Goal: Browse casually: Explore the website without a specific task or goal

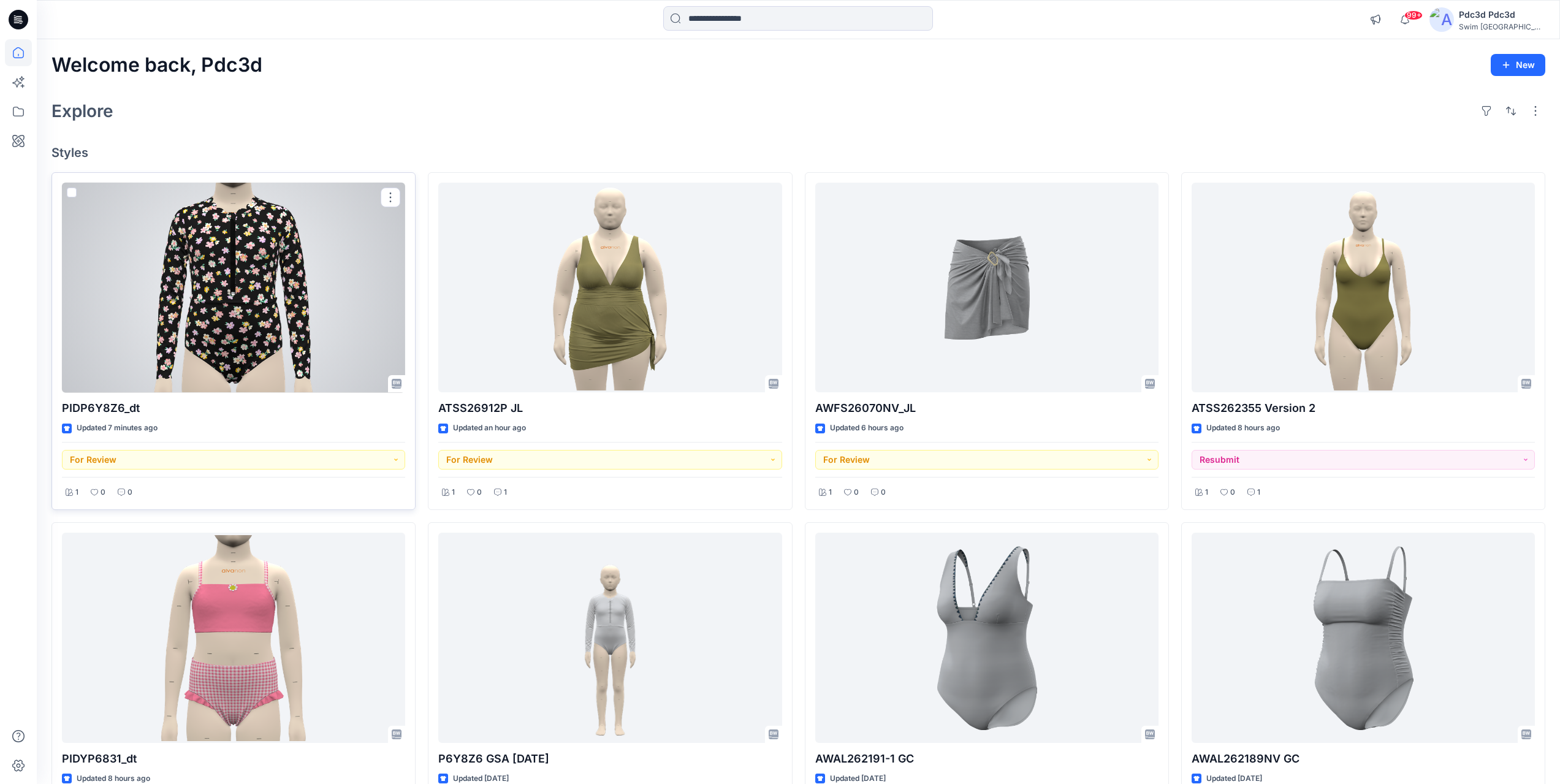
click at [254, 300] on div at bounding box center [233, 288] width 343 height 211
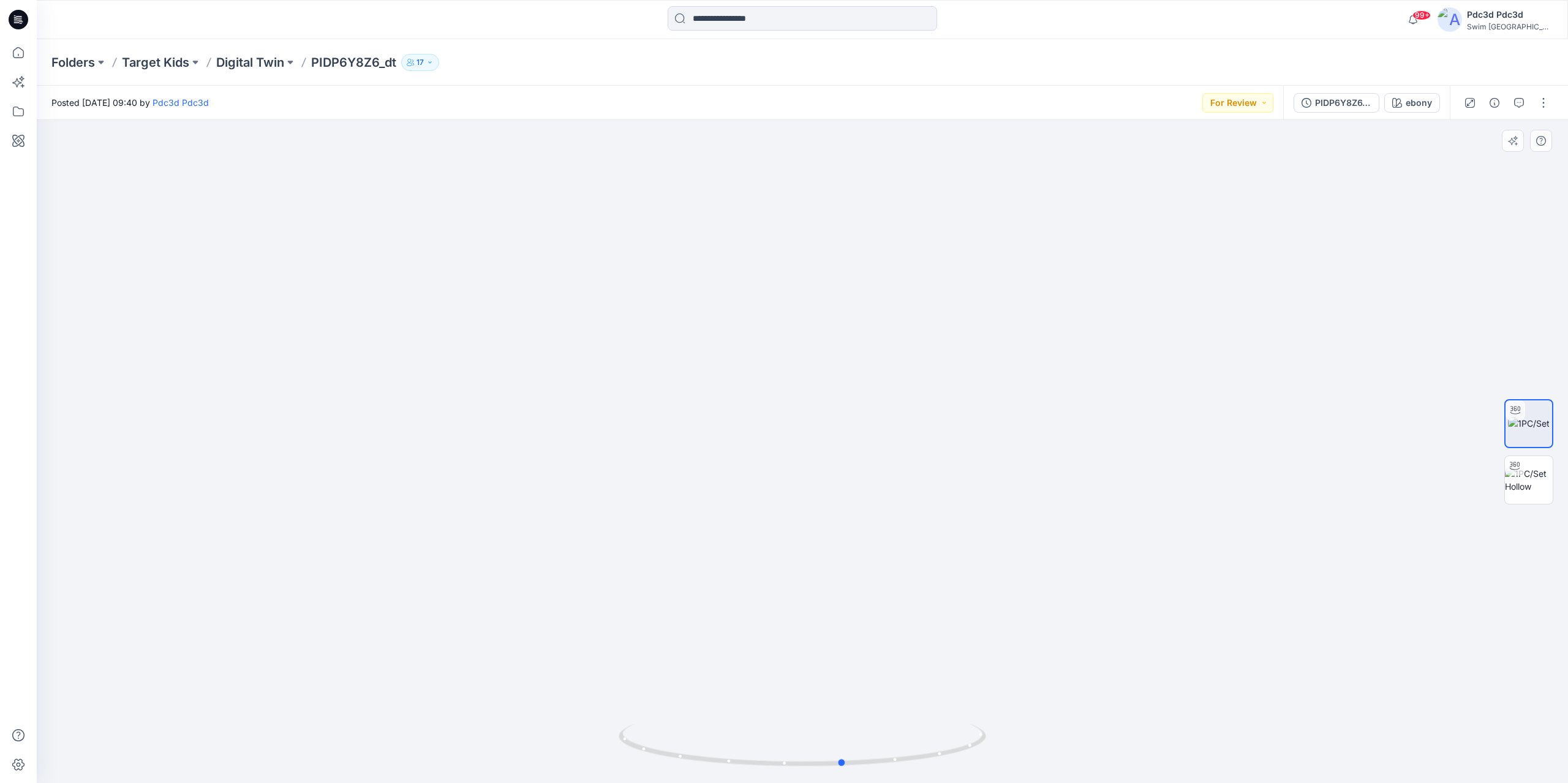
drag, startPoint x: 683, startPoint y: 761, endPoint x: 722, endPoint y: 721, distance: 55.9
click at [722, 721] on div at bounding box center [802, 452] width 1531 height 663
click at [12, 45] on icon at bounding box center [18, 53] width 27 height 27
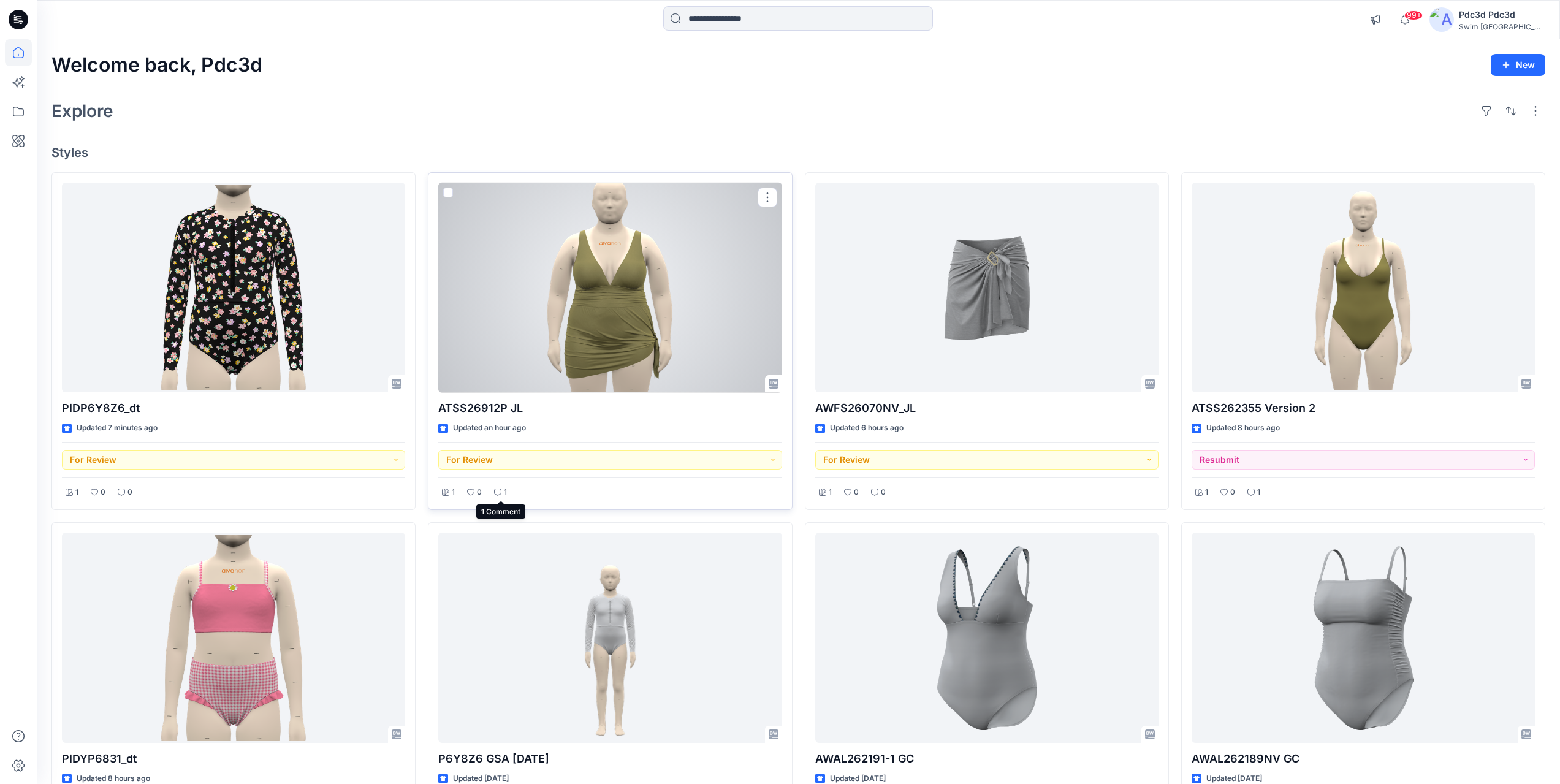
click at [505, 496] on p "1" at bounding box center [505, 492] width 3 height 13
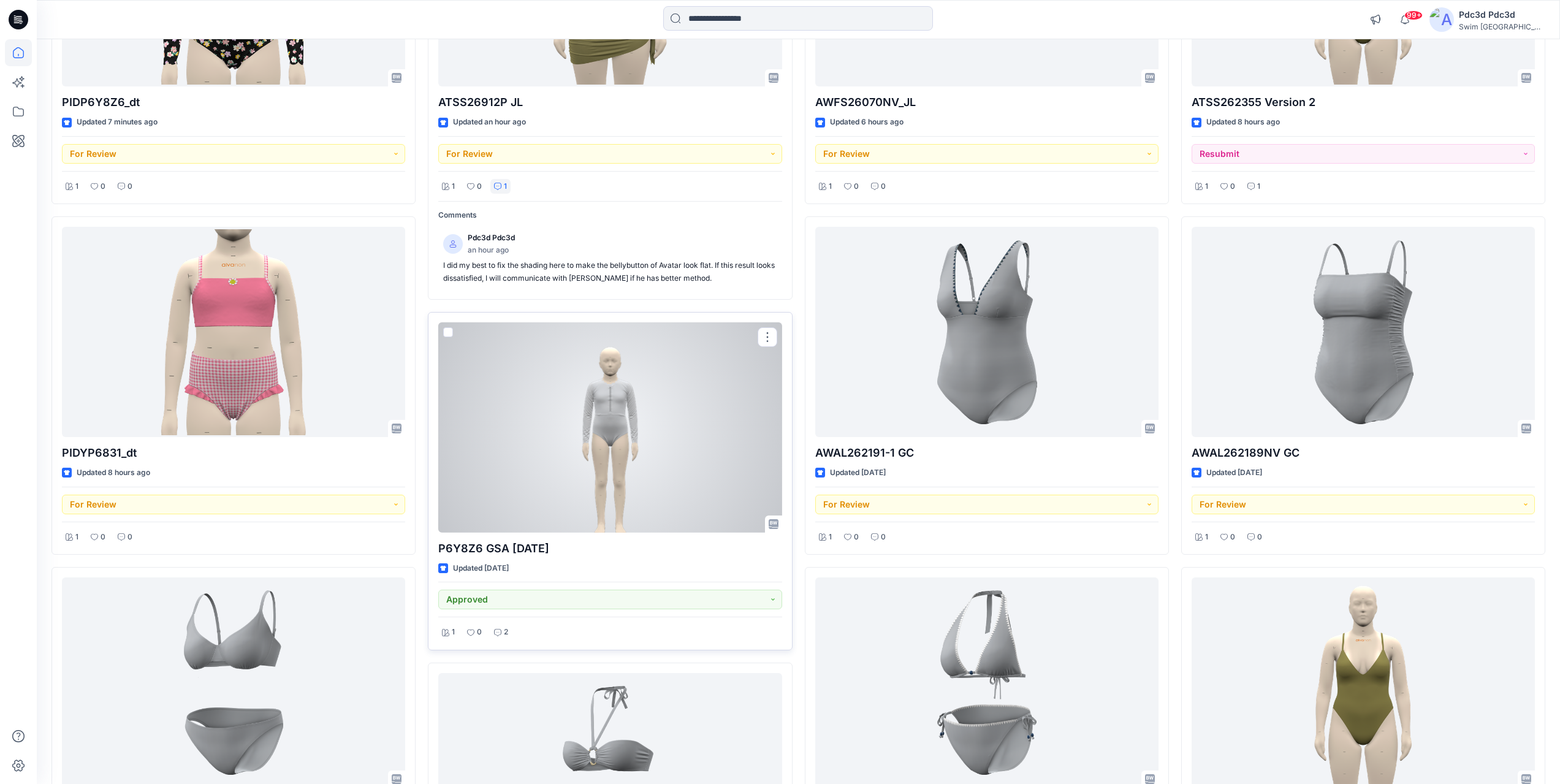
scroll to position [306, 0]
click at [498, 635] on icon at bounding box center [497, 632] width 7 height 7
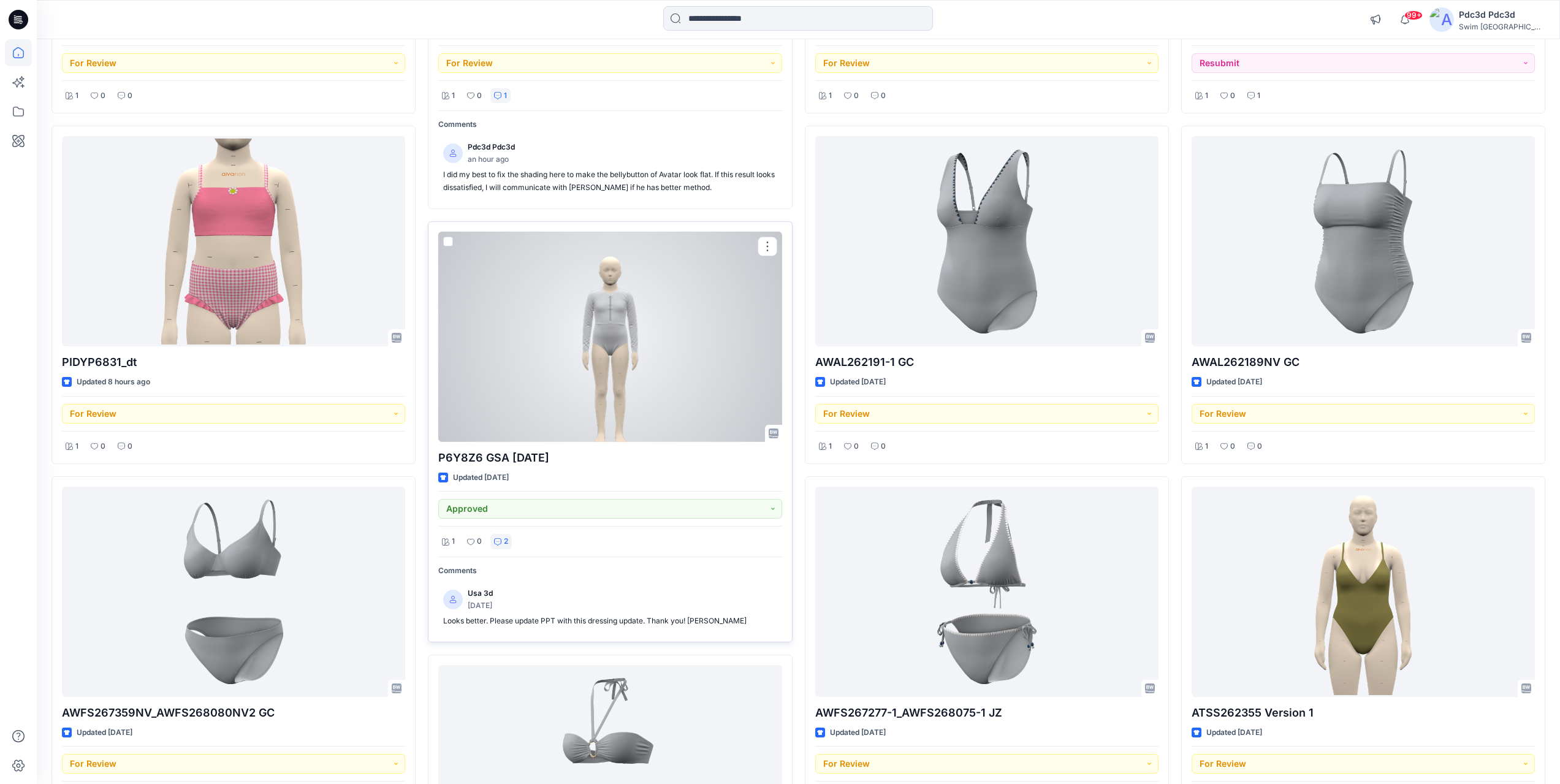
scroll to position [430, 0]
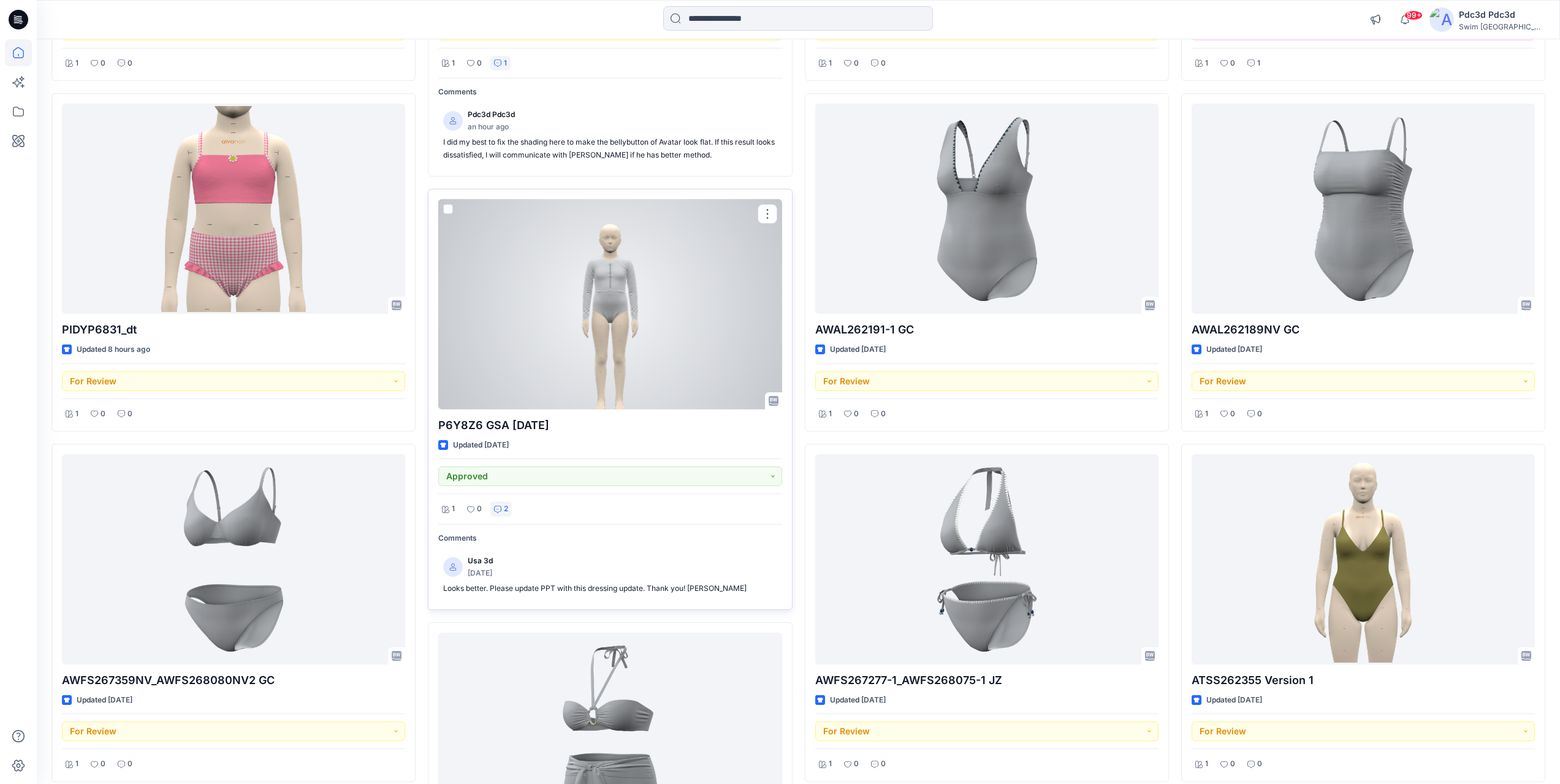
click at [607, 339] on div at bounding box center [610, 304] width 343 height 211
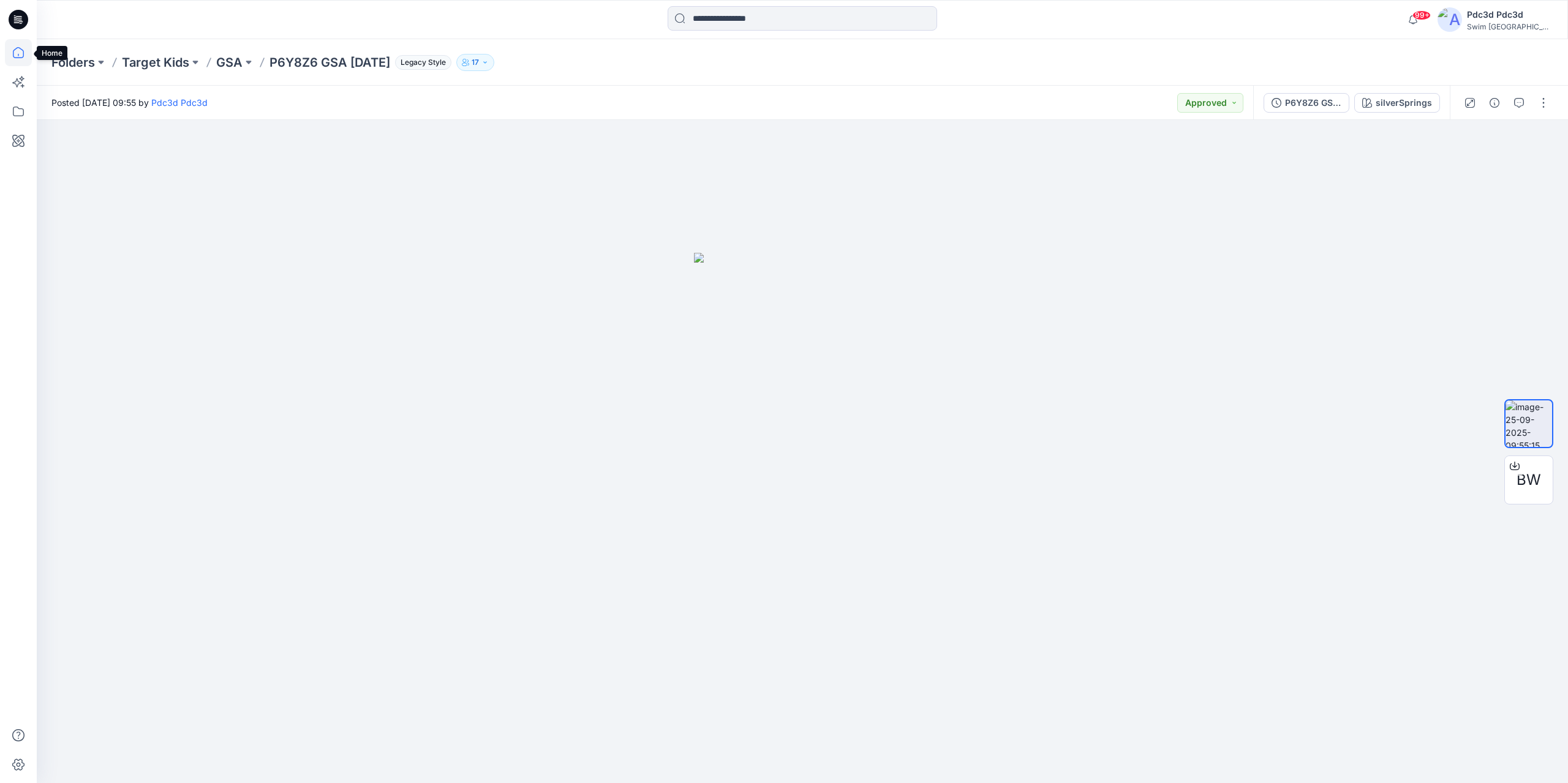
click at [21, 54] on icon at bounding box center [18, 53] width 27 height 27
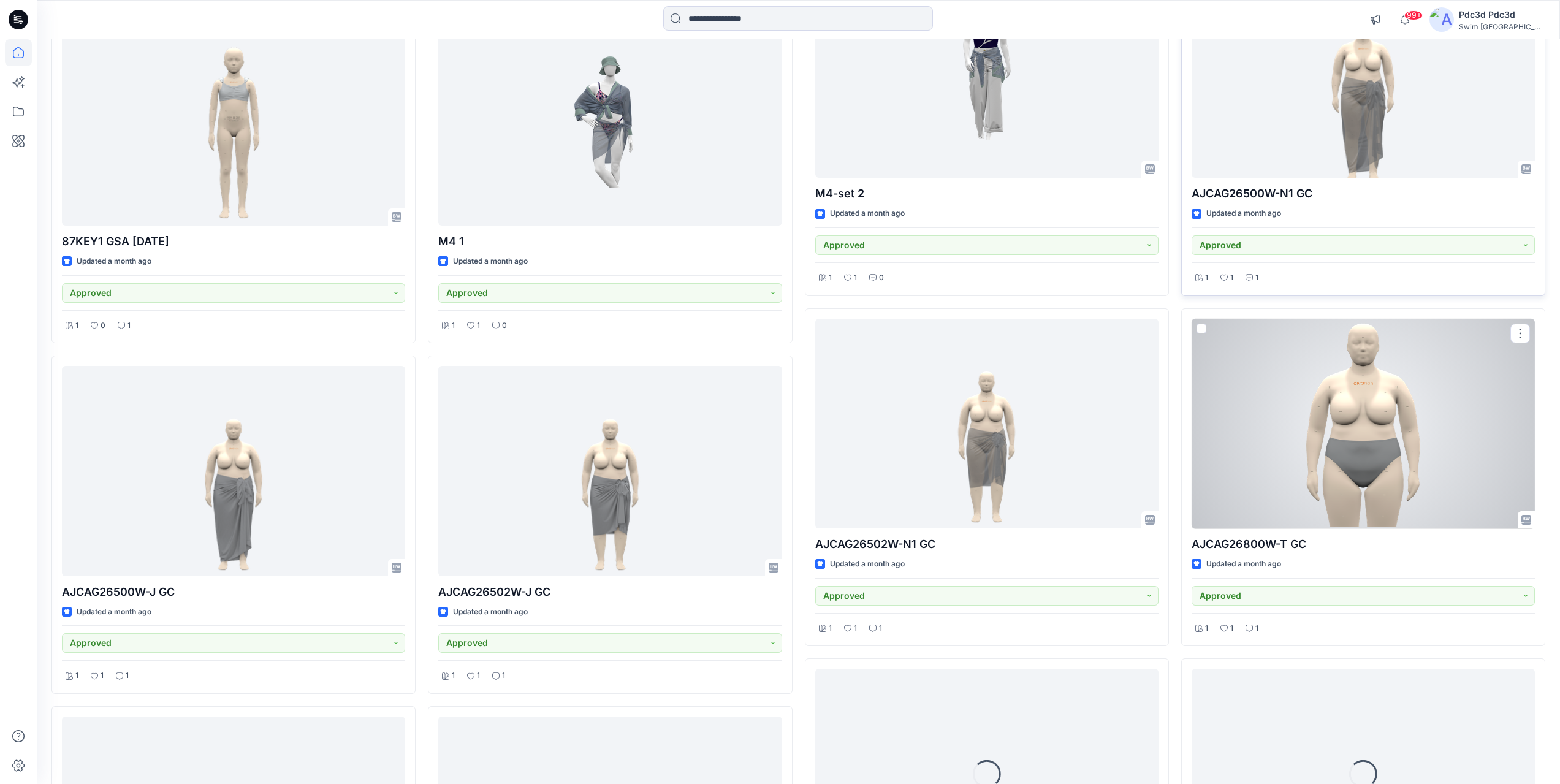
scroll to position [4801, 0]
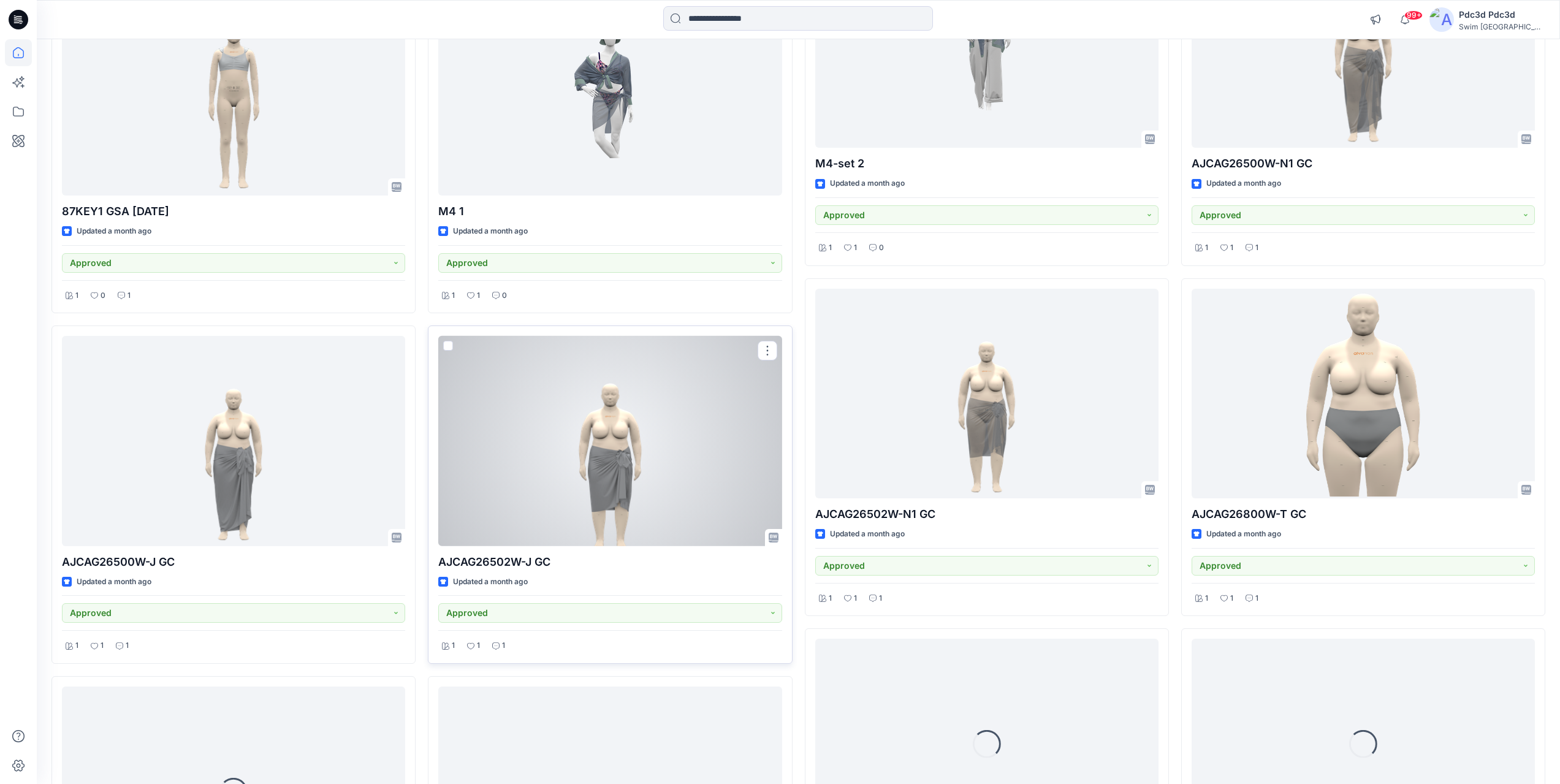
click at [651, 459] on div at bounding box center [610, 441] width 343 height 211
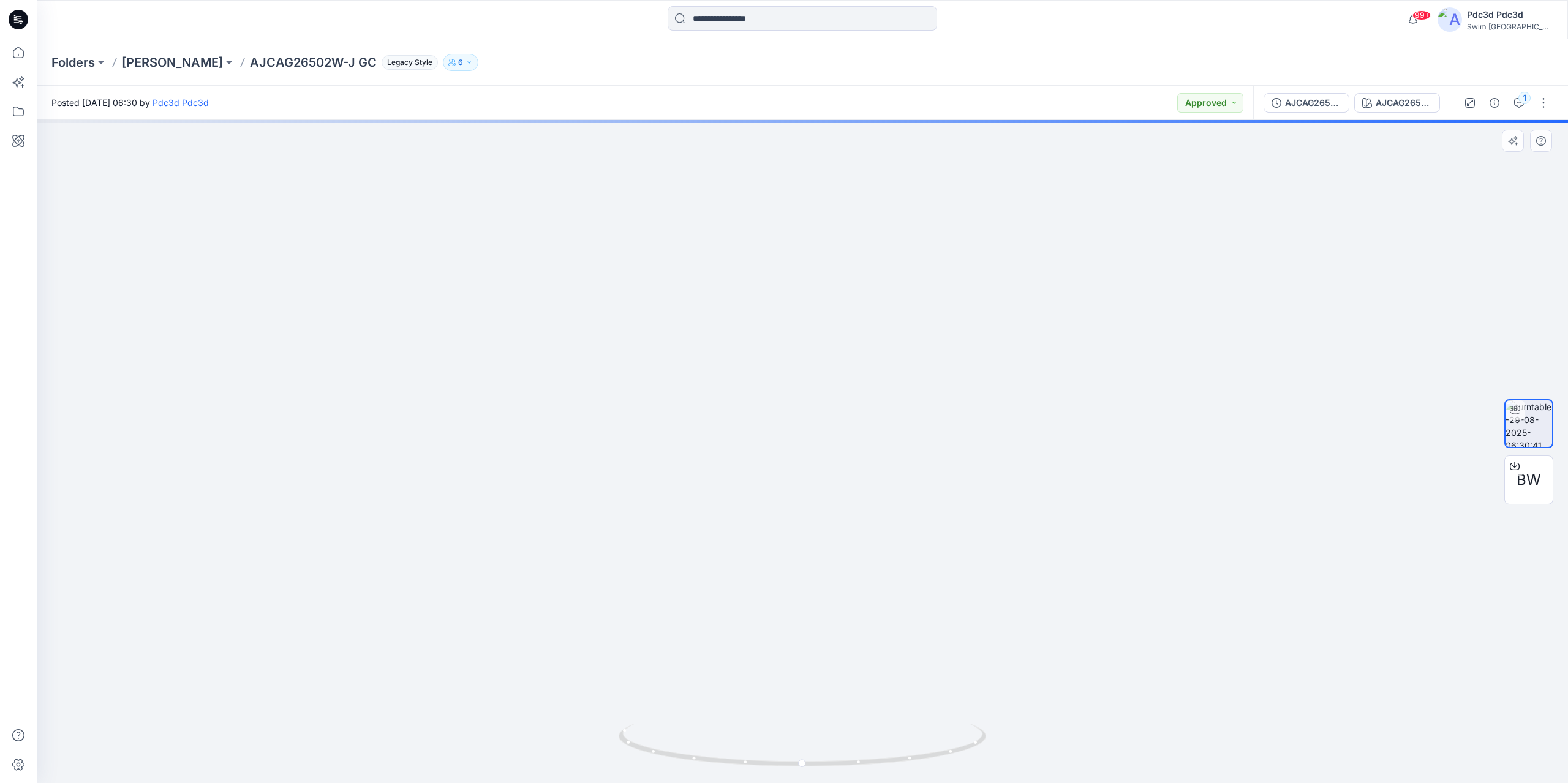
drag, startPoint x: 852, startPoint y: 614, endPoint x: 867, endPoint y: 499, distance: 116.0
click at [867, 499] on img at bounding box center [802, 273] width 722 height 1021
